Goal: Answer question/provide support

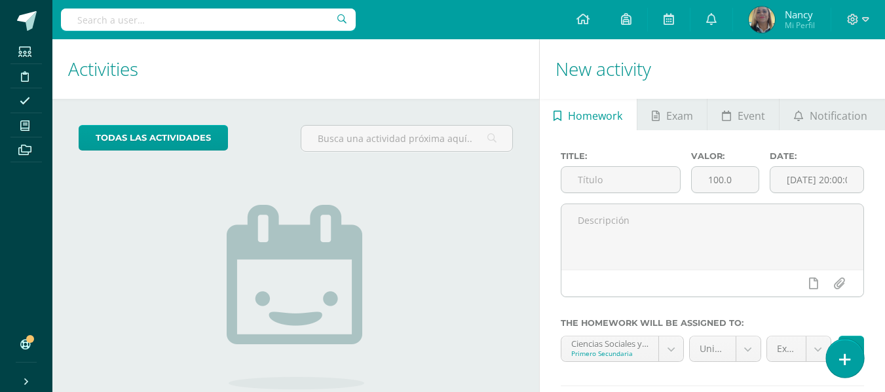
click at [837, 358] on link at bounding box center [844, 358] width 37 height 38
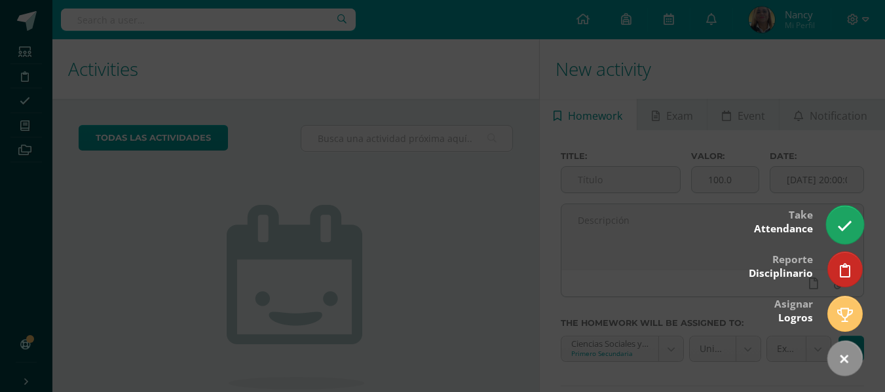
click at [843, 218] on link at bounding box center [844, 225] width 37 height 38
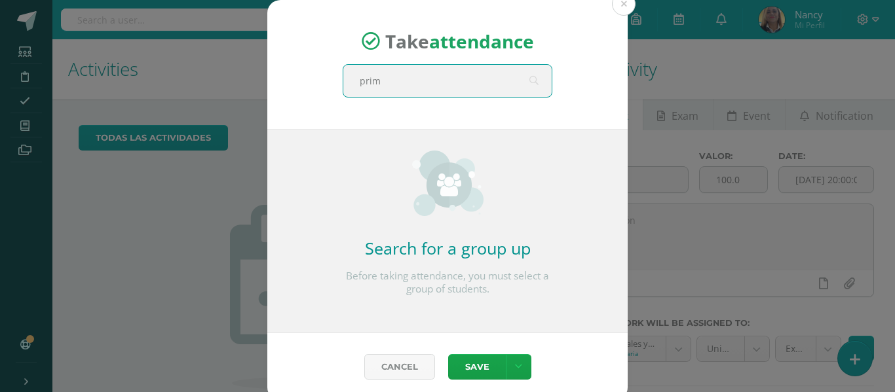
type input "prime"
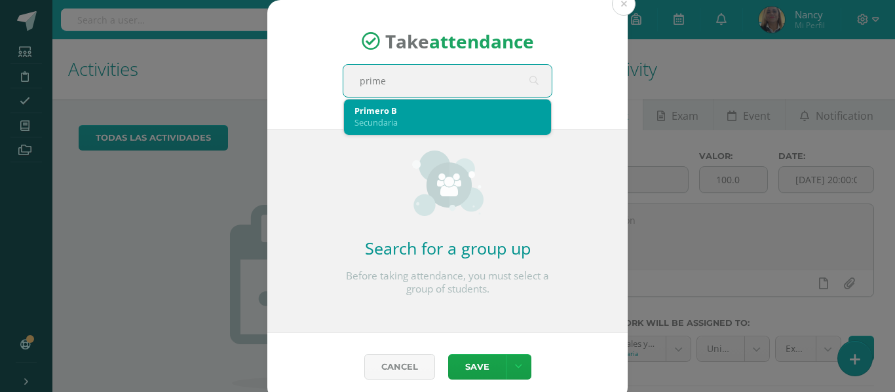
click at [384, 126] on div "Secundaria" at bounding box center [447, 123] width 186 height 12
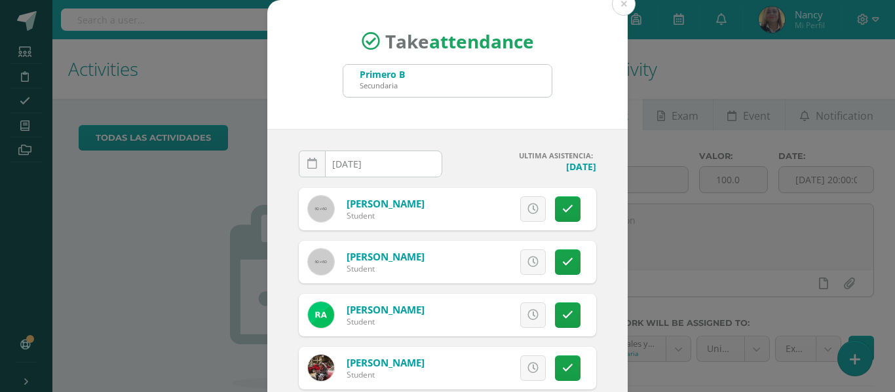
click at [590, 235] on div "[DATE] October, 2025 Mo Tu We Th Fr Sa Su 29 30 1 2 3 4 5 6 7 8 9 10 11 12 13 1…" at bounding box center [447, 278] width 360 height 299
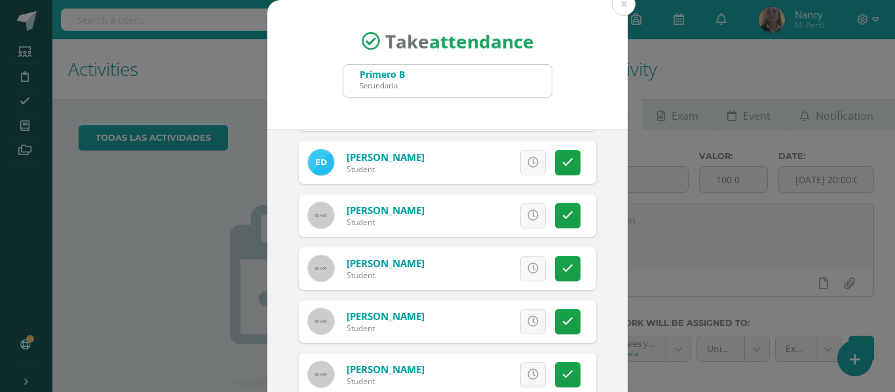
scroll to position [550, 0]
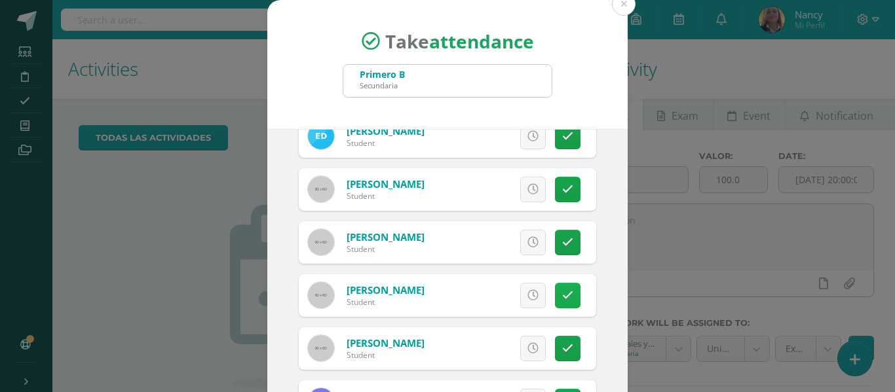
click at [562, 295] on icon at bounding box center [567, 295] width 11 height 11
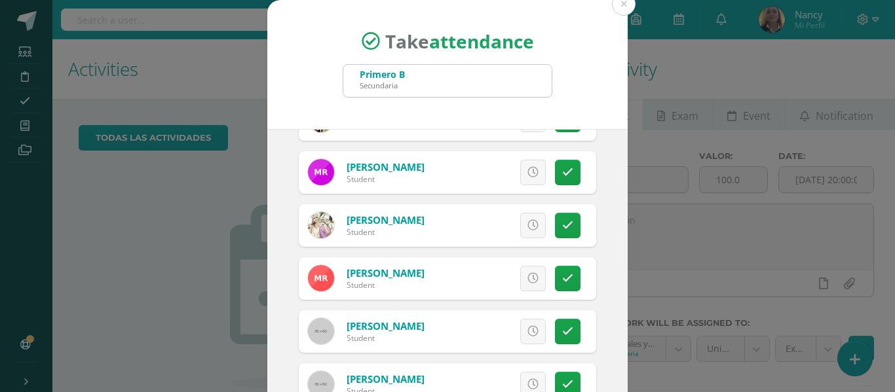
scroll to position [26, 0]
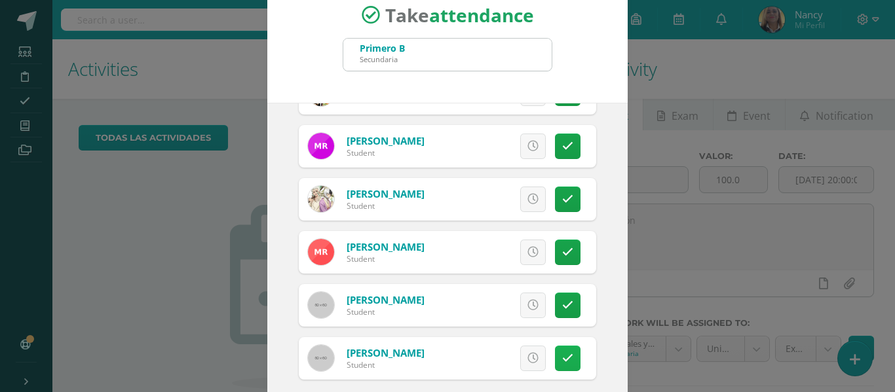
click at [562, 357] on icon at bounding box center [567, 358] width 11 height 11
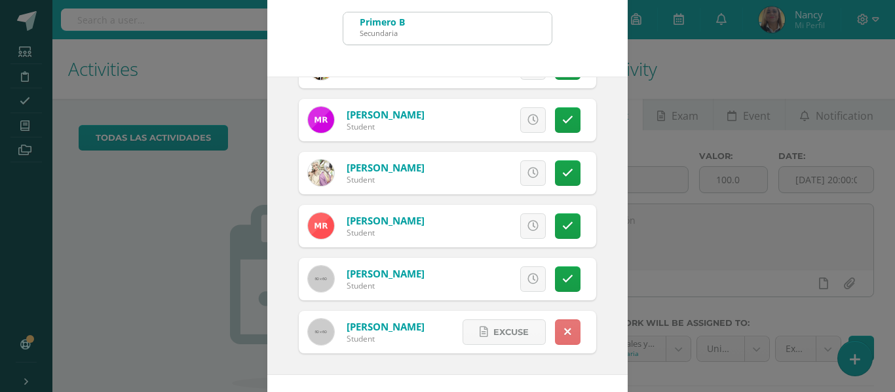
scroll to position [79, 0]
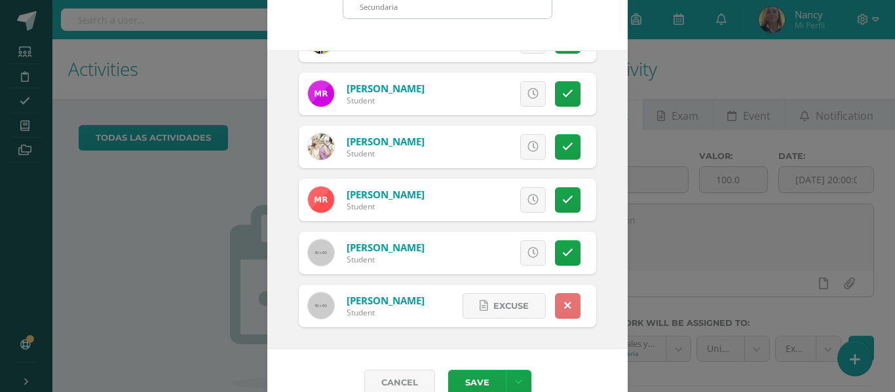
click at [550, 357] on div "Cancel Save Save without notifying absences" at bounding box center [447, 382] width 360 height 67
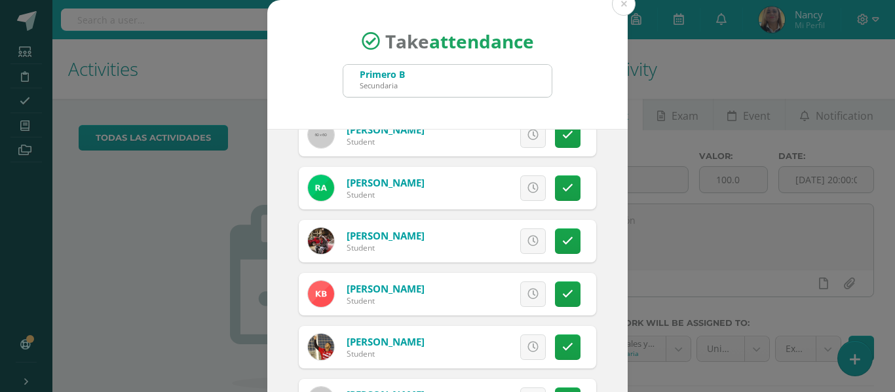
scroll to position [128, 0]
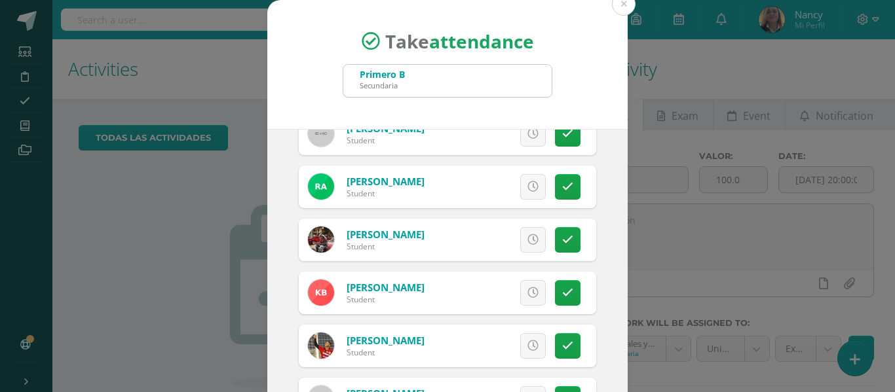
click at [459, 242] on span "Excuse" at bounding box center [476, 240] width 35 height 24
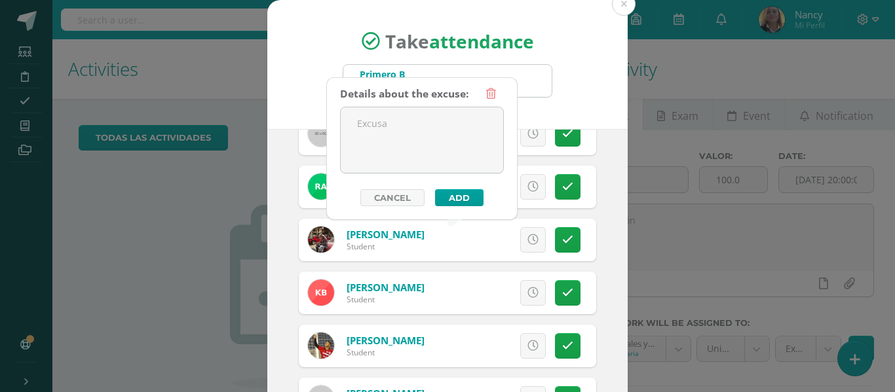
click at [373, 237] on link "[PERSON_NAME]" at bounding box center [386, 234] width 78 height 13
